Goal: Contribute content: Add original content to the website for others to see

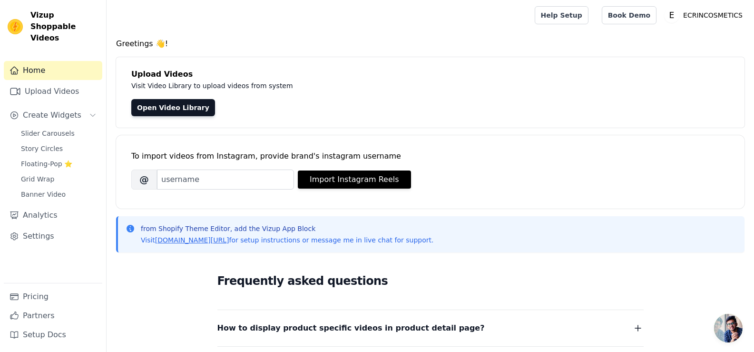
scroll to position [48, 0]
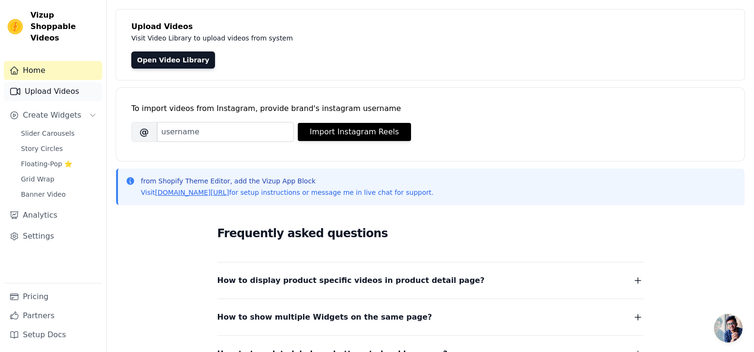
click at [63, 82] on link "Upload Videos" at bounding box center [53, 91] width 99 height 19
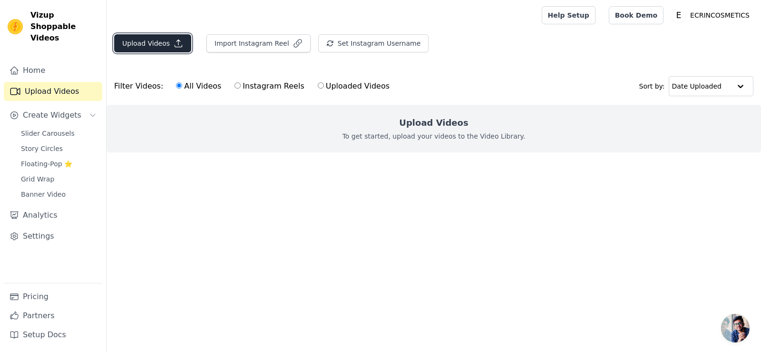
click at [167, 41] on button "Upload Videos" at bounding box center [152, 43] width 77 height 18
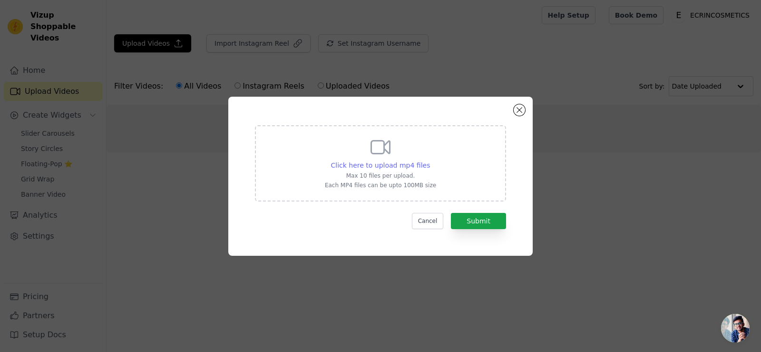
click at [374, 167] on span "Click here to upload mp4 files" at bounding box center [380, 165] width 99 height 8
click at [430, 160] on input "Click here to upload mp4 files Max 10 files per upload. Each MP4 files can be u…" at bounding box center [430, 160] width 0 height 0
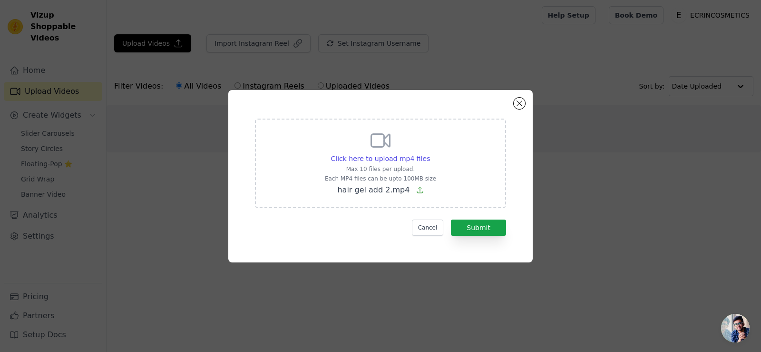
click at [376, 145] on icon at bounding box center [380, 140] width 23 height 23
click at [430, 153] on input "Click here to upload mp4 files Max 10 files per upload. Each MP4 files can be u…" at bounding box center [430, 153] width 0 height 0
type input "C:\fakepath\IMG_1931.mp4"
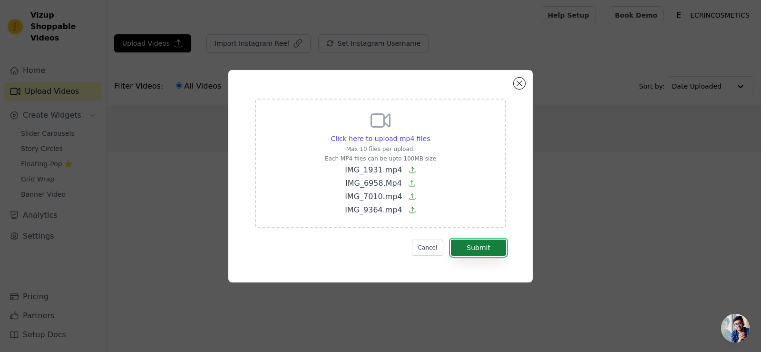
click at [480, 246] on button "Submit" at bounding box center [478, 247] width 55 height 16
click at [499, 247] on form "Click here to upload mp4 files Max 10 files per upload. Each MP4 files can be u…" at bounding box center [380, 177] width 251 height 157
